Goal: Participate in discussion

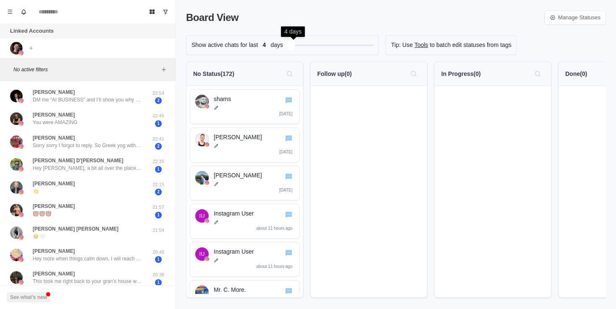
click at [293, 46] on div "Filter by activity days" at bounding box center [291, 45] width 10 height 10
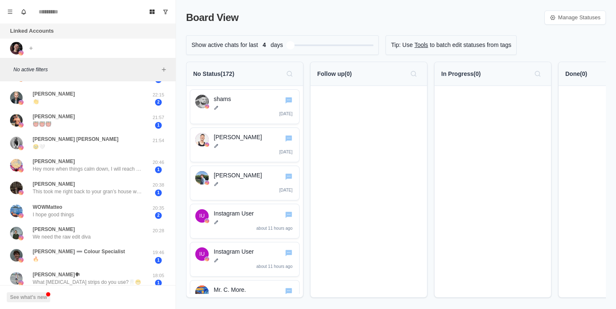
scroll to position [287, 0]
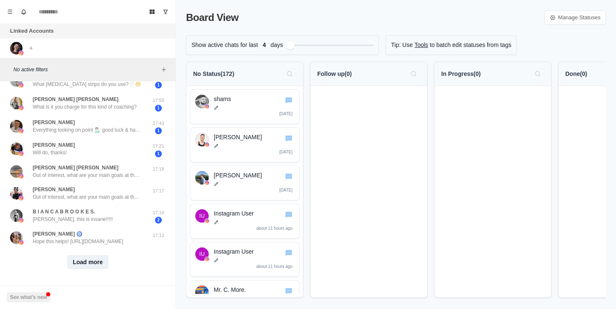
click at [106, 260] on button "Load more" at bounding box center [87, 261] width 41 height 13
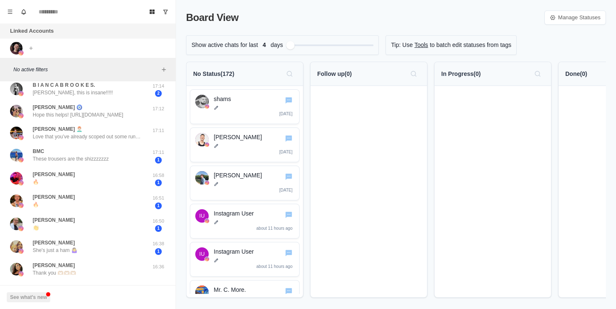
scroll to position [743, 0]
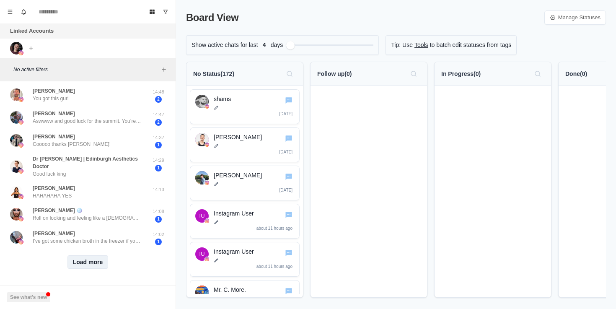
click at [97, 259] on button "Load more" at bounding box center [87, 261] width 41 height 13
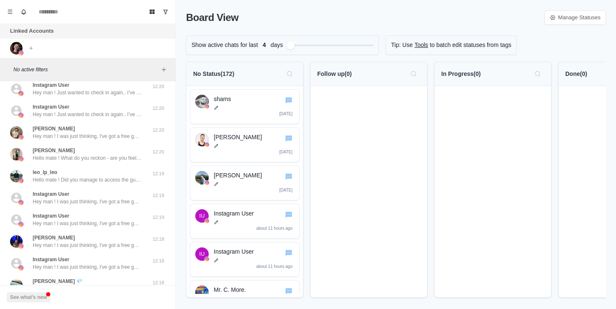
scroll to position [1188, 0]
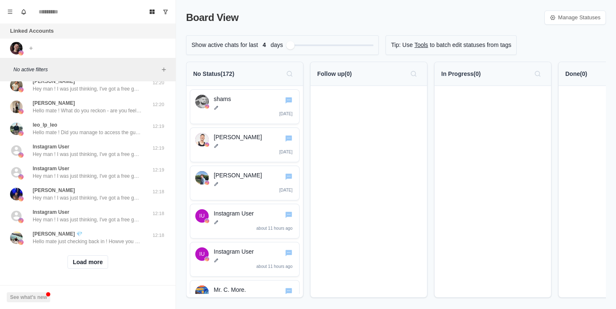
click at [101, 252] on div "Load more" at bounding box center [87, 261] width 169 height 27
click at [100, 263] on button "Load more" at bounding box center [87, 261] width 41 height 13
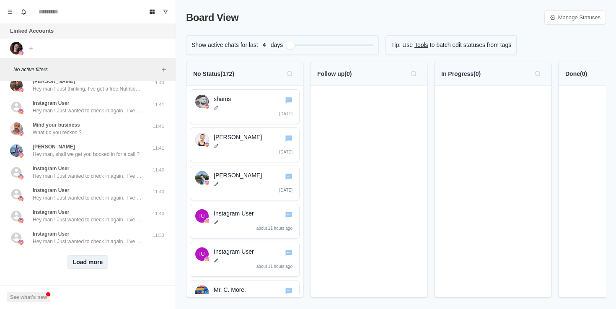
click at [101, 258] on button "Load more" at bounding box center [87, 261] width 41 height 13
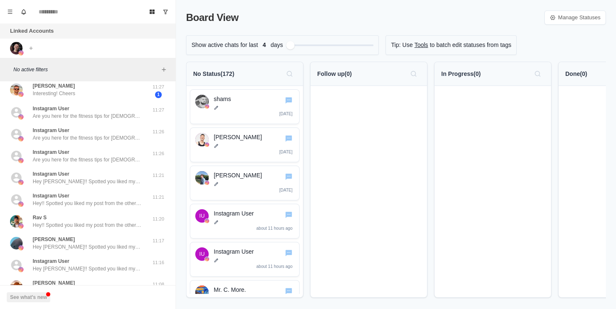
scroll to position [2060, 0]
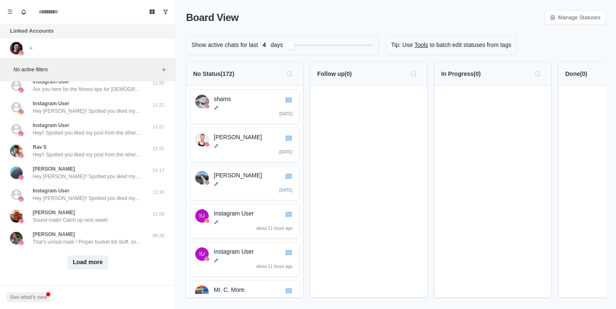
click at [101, 258] on button "Load more" at bounding box center [87, 261] width 41 height 13
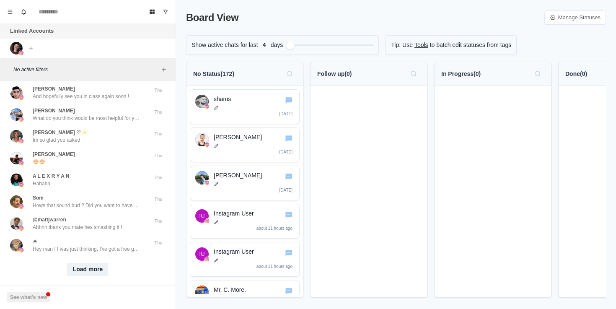
scroll to position [2501, 0]
click at [101, 262] on button "Load more" at bounding box center [87, 268] width 41 height 13
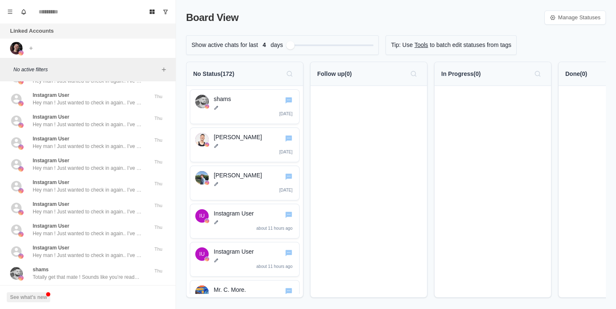
scroll to position [2937, 0]
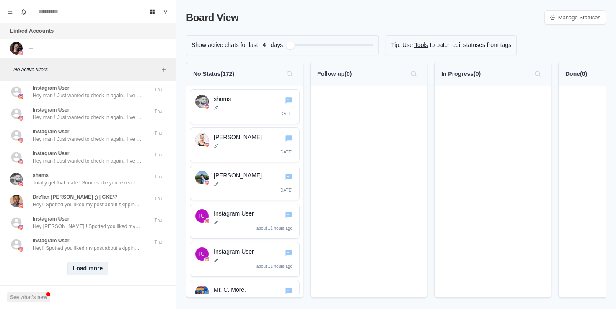
click at [101, 262] on button "Load more" at bounding box center [87, 268] width 41 height 13
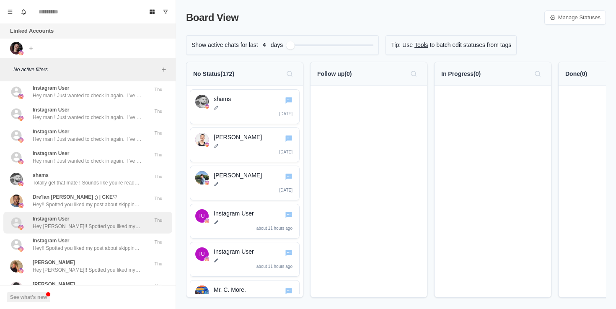
scroll to position [3378, 0]
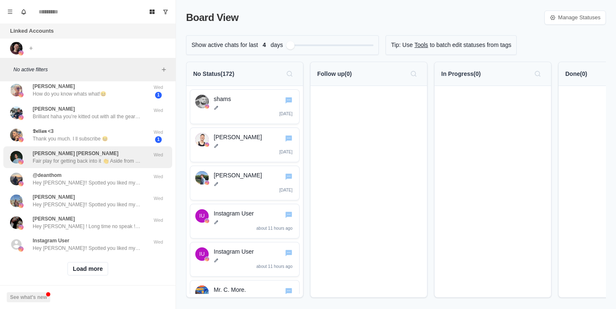
click at [116, 150] on div "[PERSON_NAME] [PERSON_NAME] Fair play for getting back into it 👏 Aside from the…" at bounding box center [87, 157] width 109 height 15
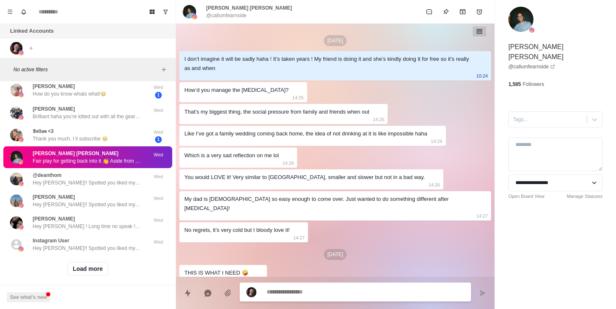
scroll to position [730, 0]
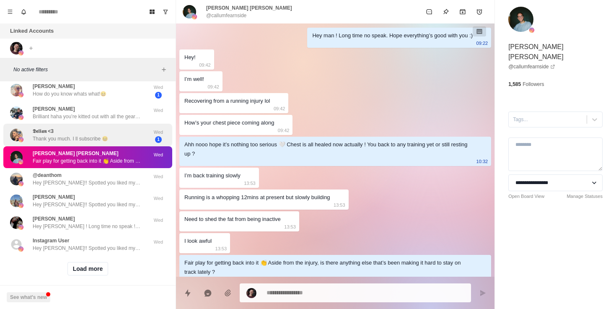
click at [106, 127] on div "𝕯𝖊𝖑𝖎𝖆𝖓 <3 Thank you much. I ll subscribe 😆" at bounding box center [70, 134] width 75 height 15
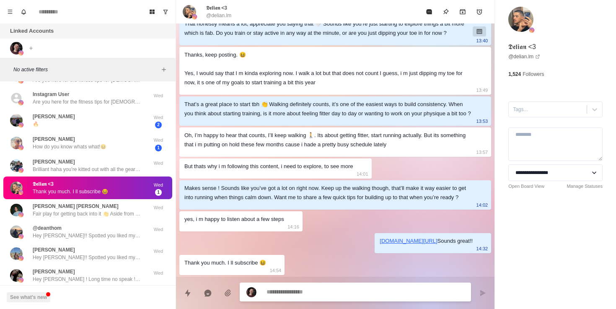
scroll to position [3324, 0]
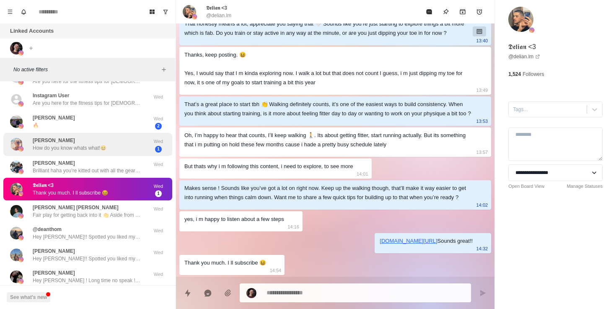
click at [104, 137] on div "[PERSON_NAME] How do you know whats what!😆" at bounding box center [70, 144] width 74 height 15
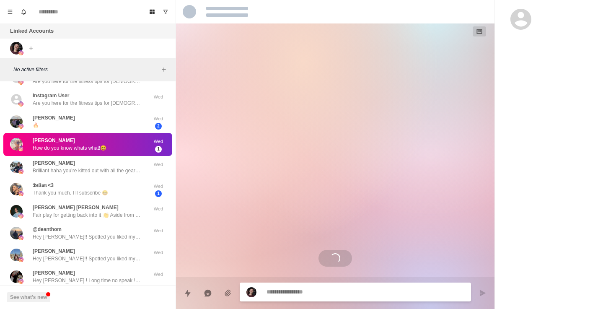
scroll to position [0, 0]
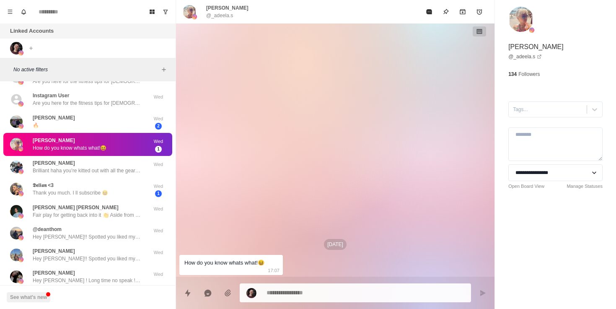
click at [244, 265] on div "How do you know whats what!😆" at bounding box center [224, 262] width 80 height 9
type textarea "*"
